Goal: Obtain resource: Obtain resource

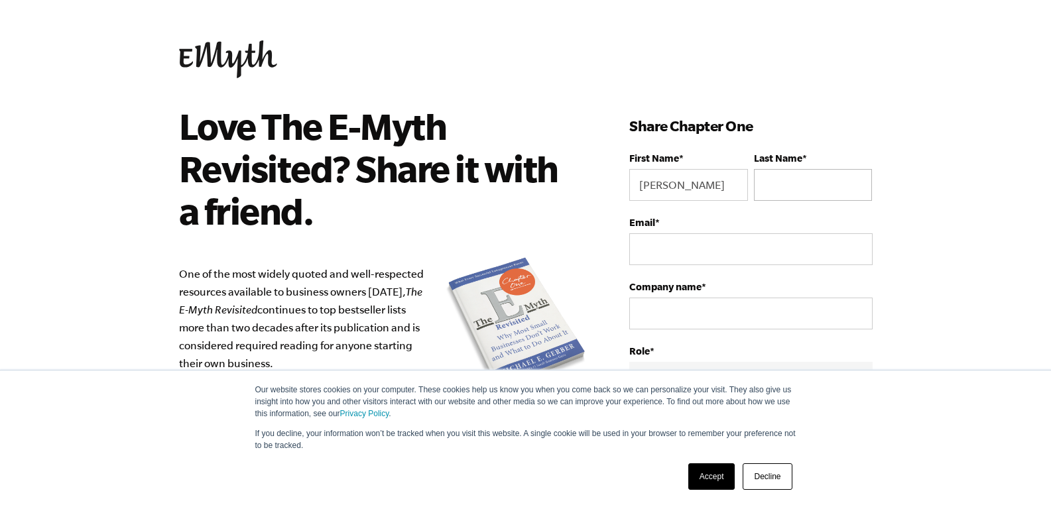
type input "[PERSON_NAME]"
click at [788, 189] on input "Last Name *" at bounding box center [813, 185] width 118 height 32
type input "gola"
click at [692, 250] on input "Email *" at bounding box center [750, 249] width 243 height 32
type input "[EMAIL_ADDRESS][DOMAIN_NAME]"
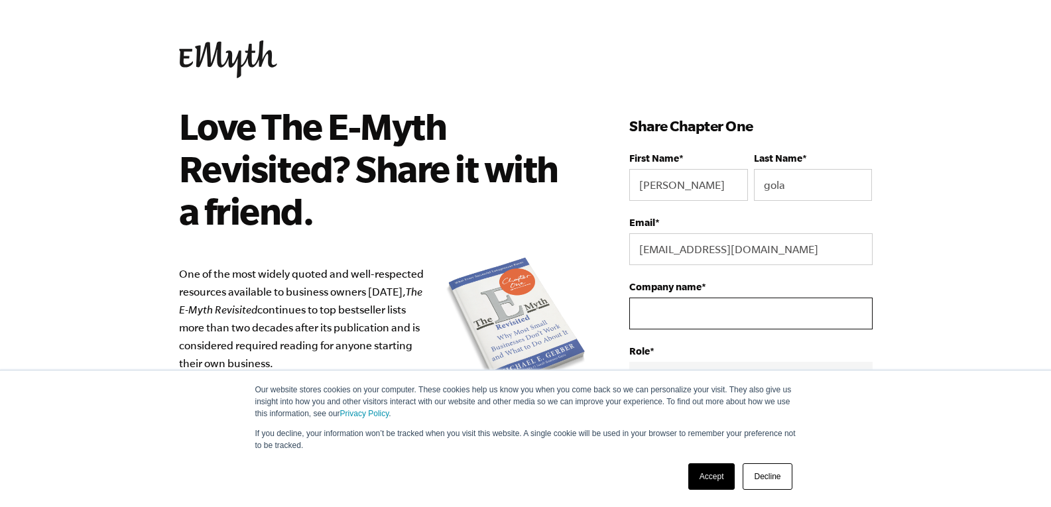
click at [683, 307] on input "Company name *" at bounding box center [750, 314] width 243 height 32
type input "Lookmaxx Unisex Salon"
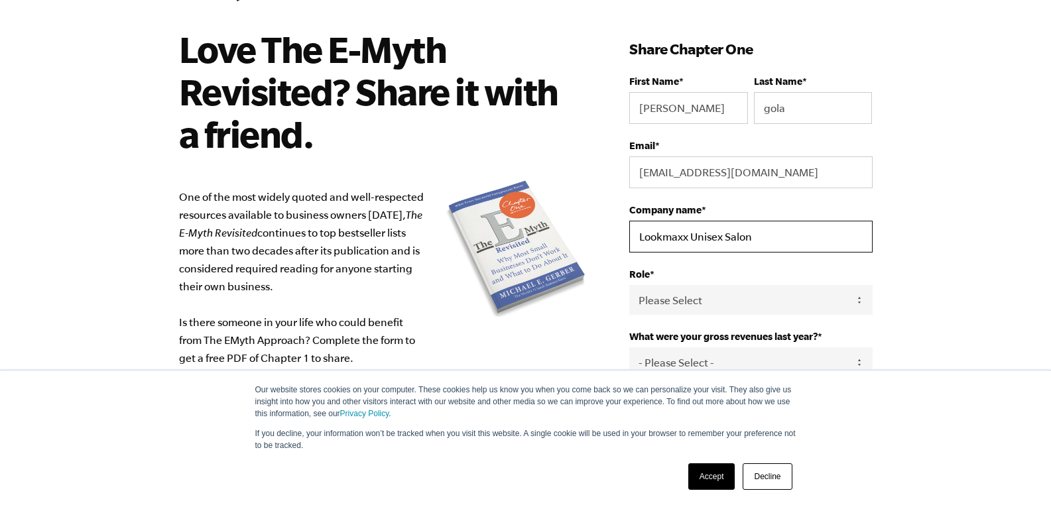
scroll to position [199, 0]
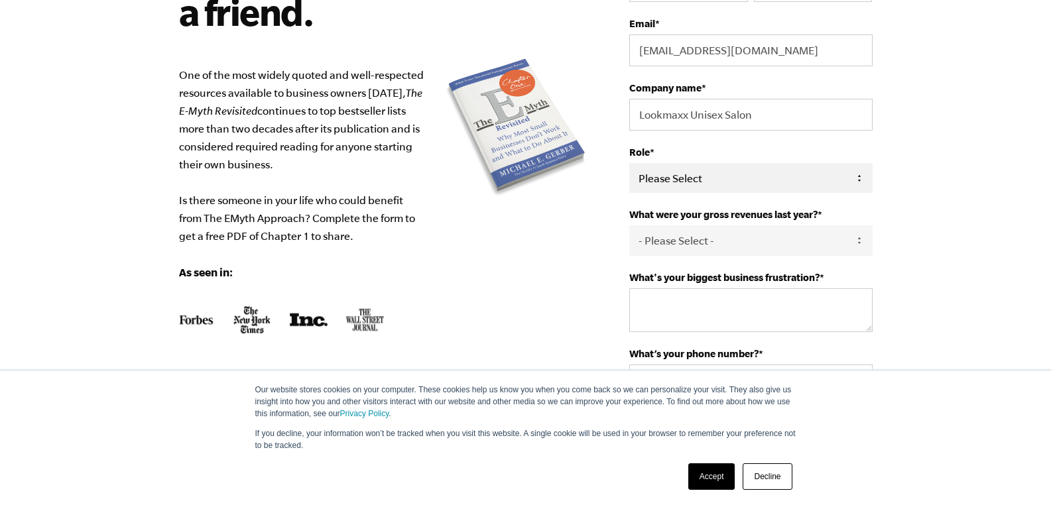
click at [654, 176] on select "Please Select Owner Partner / Co-Owner Executive Employee / Other" at bounding box center [750, 178] width 243 height 30
select select "Owner"
click at [629, 163] on select "Please Select Owner Partner / Co-Owner Executive Employee / Other" at bounding box center [750, 178] width 243 height 30
click at [684, 239] on select "- Please Select - 0-75K 76-150K 151-275K 276-500K 501-750K 751-1M 1-2.5M 2.5-5M…" at bounding box center [750, 240] width 243 height 30
select select "0-75K"
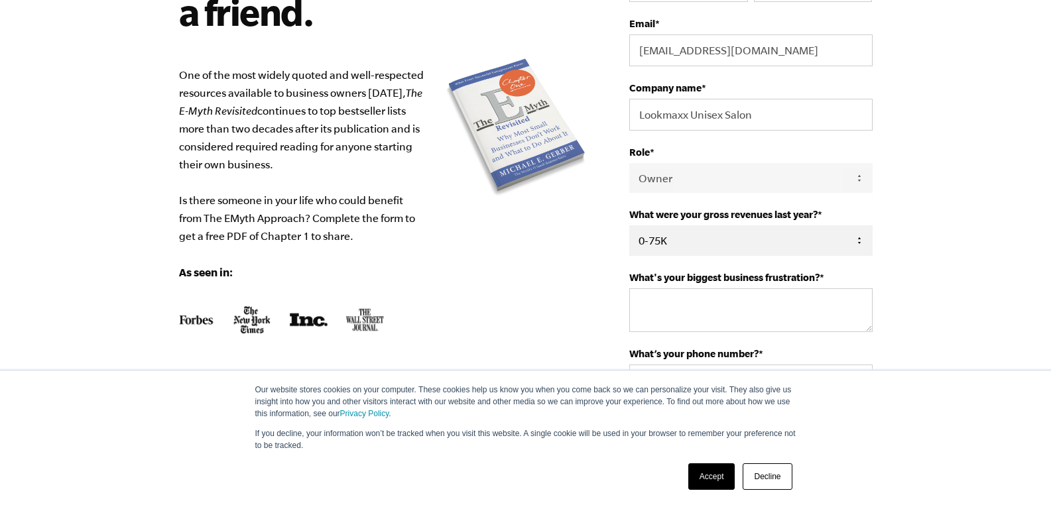
click at [629, 225] on select "- Please Select - 0-75K 76-150K 151-275K 276-500K 501-750K 751-1M 1-2.5M 2.5-5M…" at bounding box center [750, 240] width 243 height 30
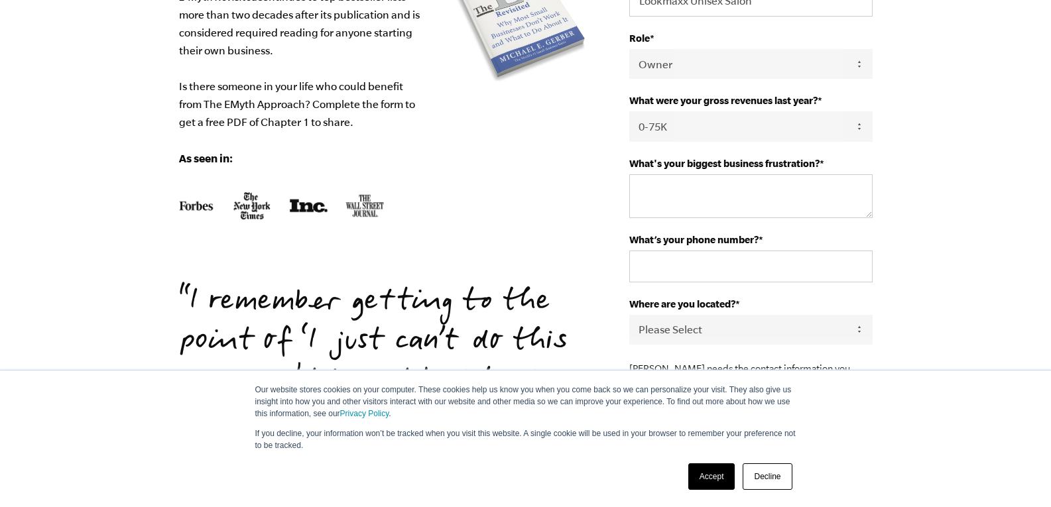
scroll to position [332, 0]
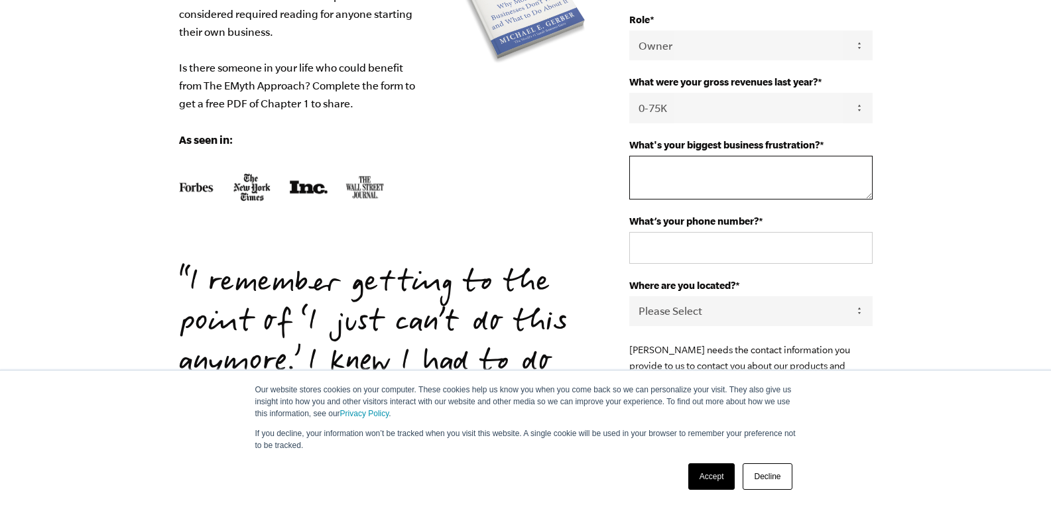
click at [669, 169] on textarea "What's your biggest business frustration? *" at bounding box center [750, 178] width 243 height 44
type textarea "wwf"
click at [670, 243] on input "What’s your phone number? *" at bounding box center [750, 248] width 243 height 32
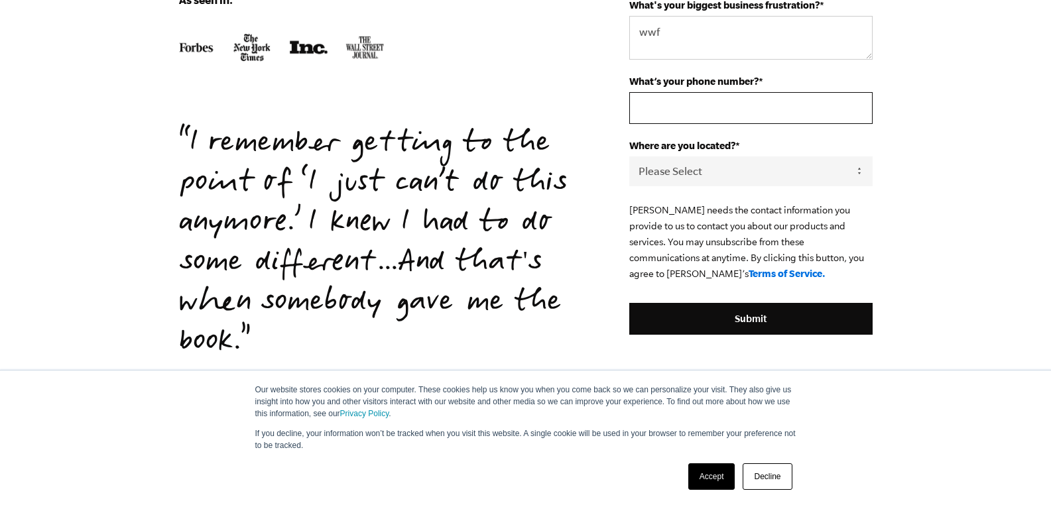
scroll to position [354, 0]
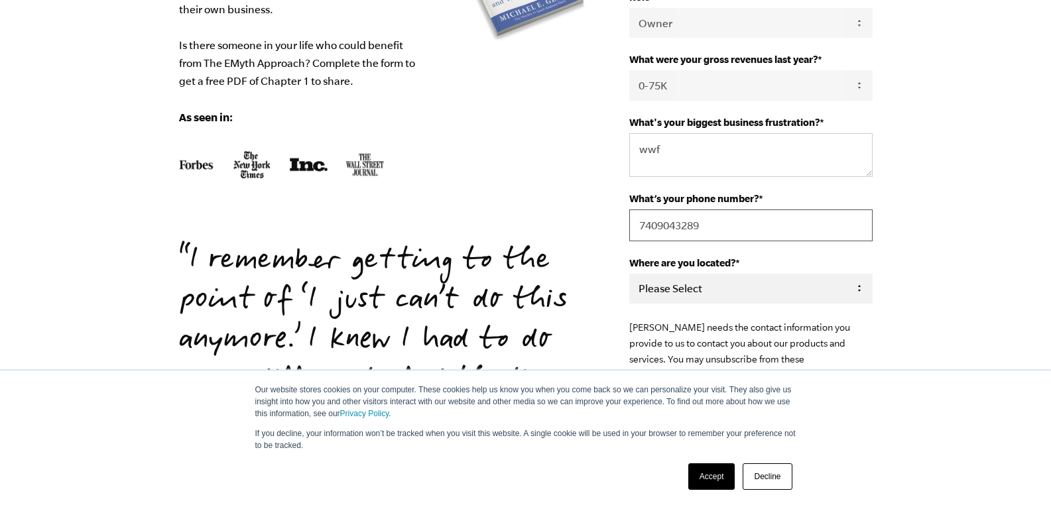
type input "7409043289"
click at [688, 284] on select "Please Select [GEOGRAPHIC_DATA] [GEOGRAPHIC_DATA] [GEOGRAPHIC_DATA] [GEOGRAPHIC…" at bounding box center [750, 289] width 243 height 30
select select "[GEOGRAPHIC_DATA]"
click at [629, 274] on select "Please Select [GEOGRAPHIC_DATA] [GEOGRAPHIC_DATA] [GEOGRAPHIC_DATA] [GEOGRAPHIC…" at bounding box center [750, 289] width 243 height 30
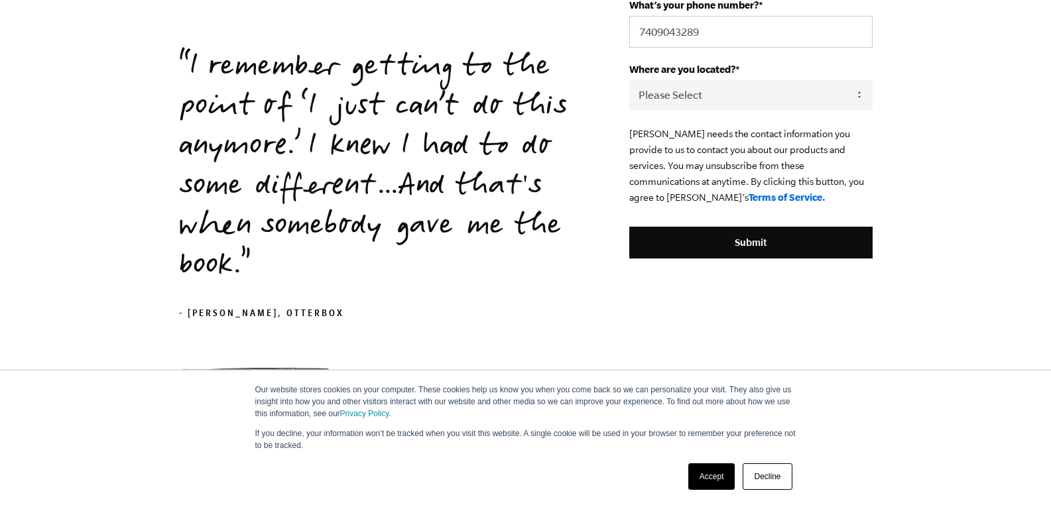
scroll to position [553, 0]
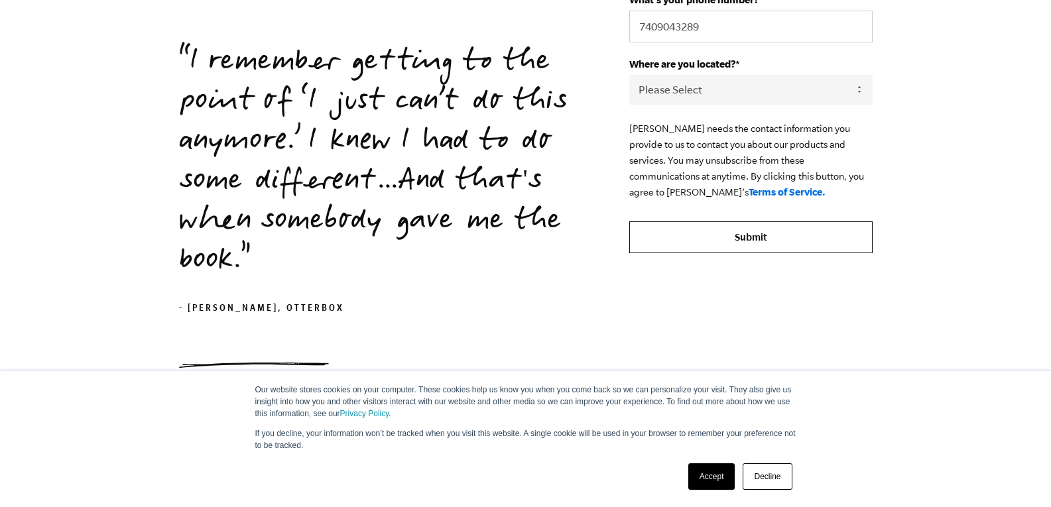
click at [749, 234] on input "Submit" at bounding box center [750, 237] width 243 height 32
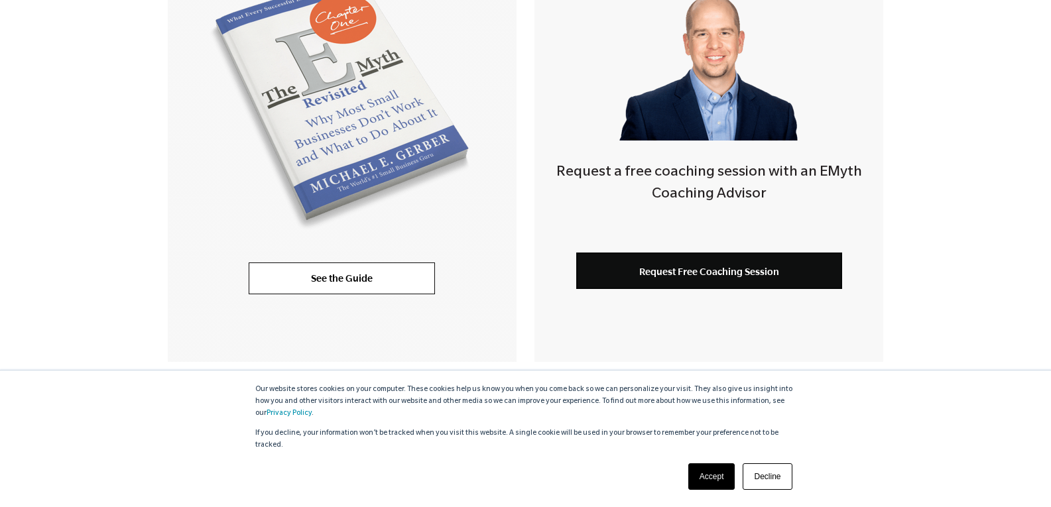
scroll to position [398, 0]
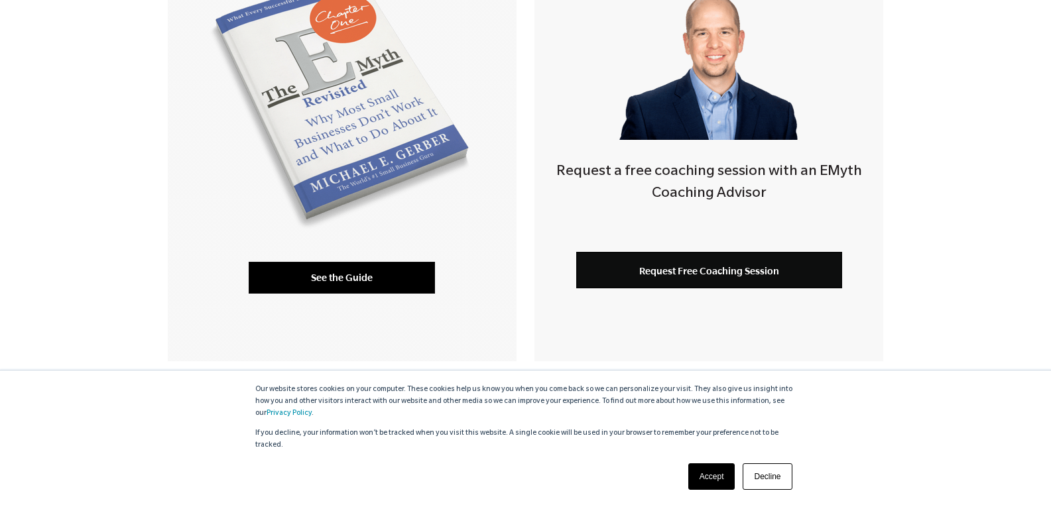
click at [330, 276] on link "See the Guide" at bounding box center [342, 278] width 186 height 32
